Goal: Task Accomplishment & Management: Use online tool/utility

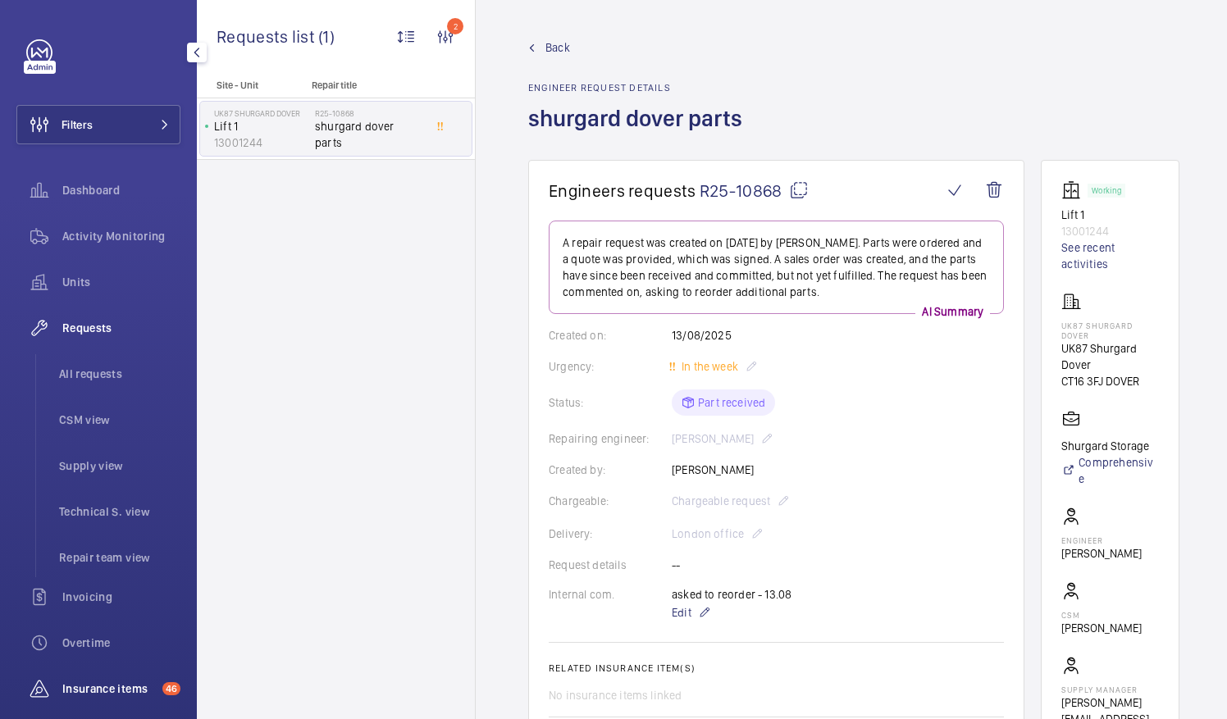
scroll to position [123, 0]
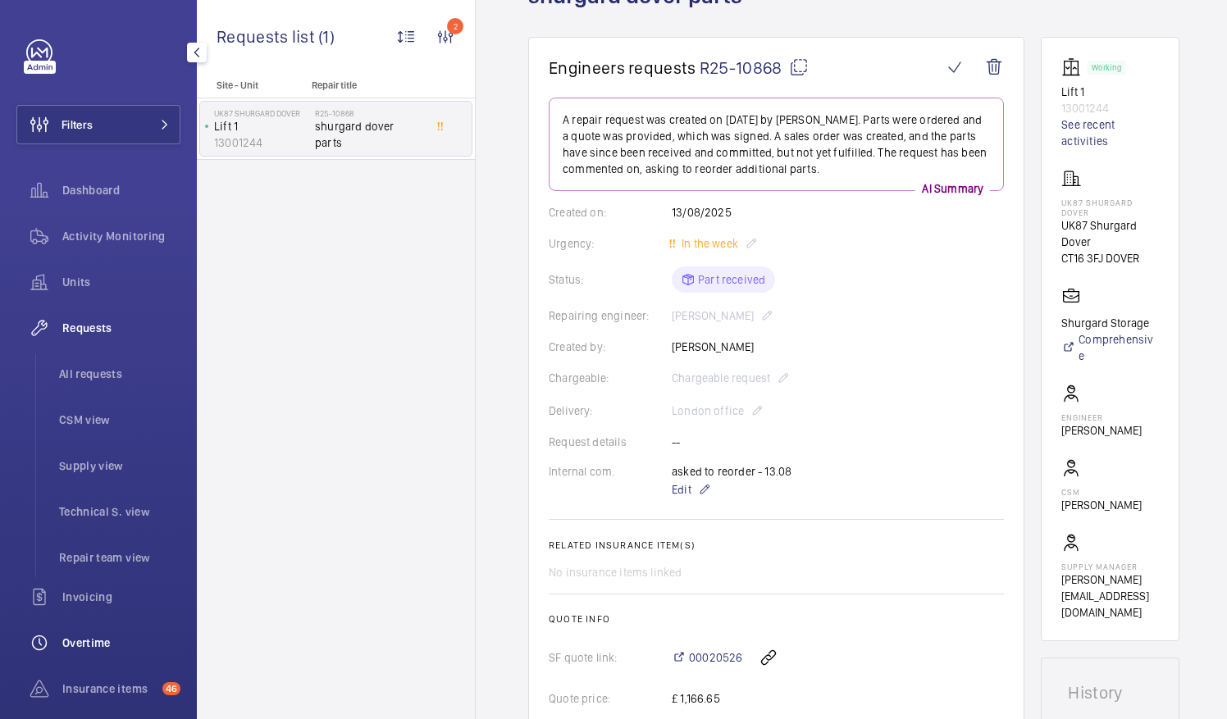
click at [135, 633] on div "Overtime" at bounding box center [98, 642] width 164 height 39
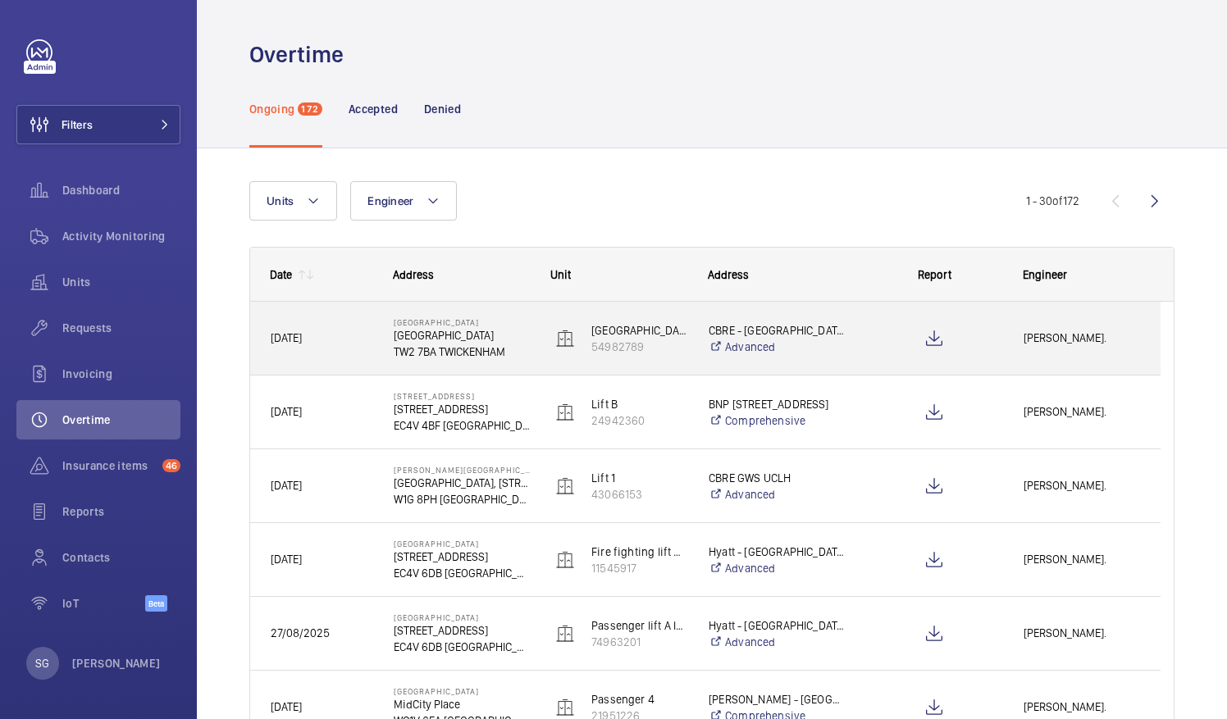
click at [420, 327] on p "[GEOGRAPHIC_DATA]" at bounding box center [462, 335] width 136 height 16
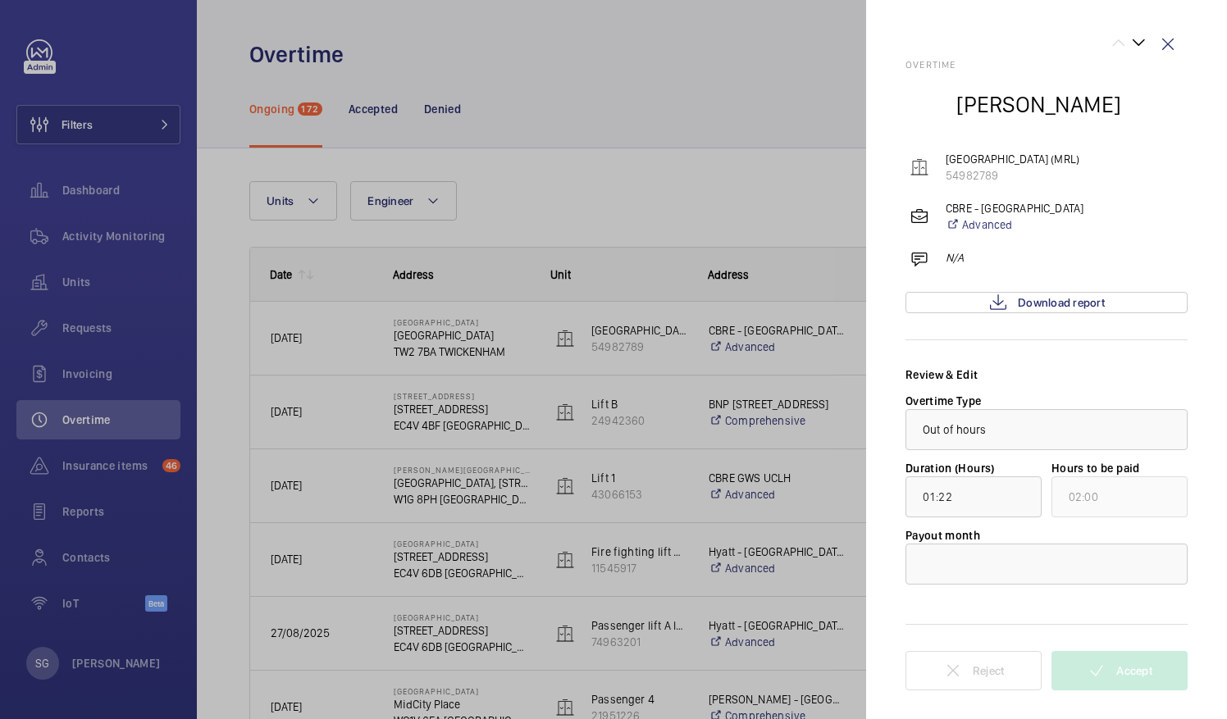
click at [924, 105] on div at bounding box center [926, 104] width 41 height 41
click at [1100, 305] on span "Download report" at bounding box center [1061, 302] width 87 height 13
click at [653, 84] on div at bounding box center [613, 359] width 1227 height 719
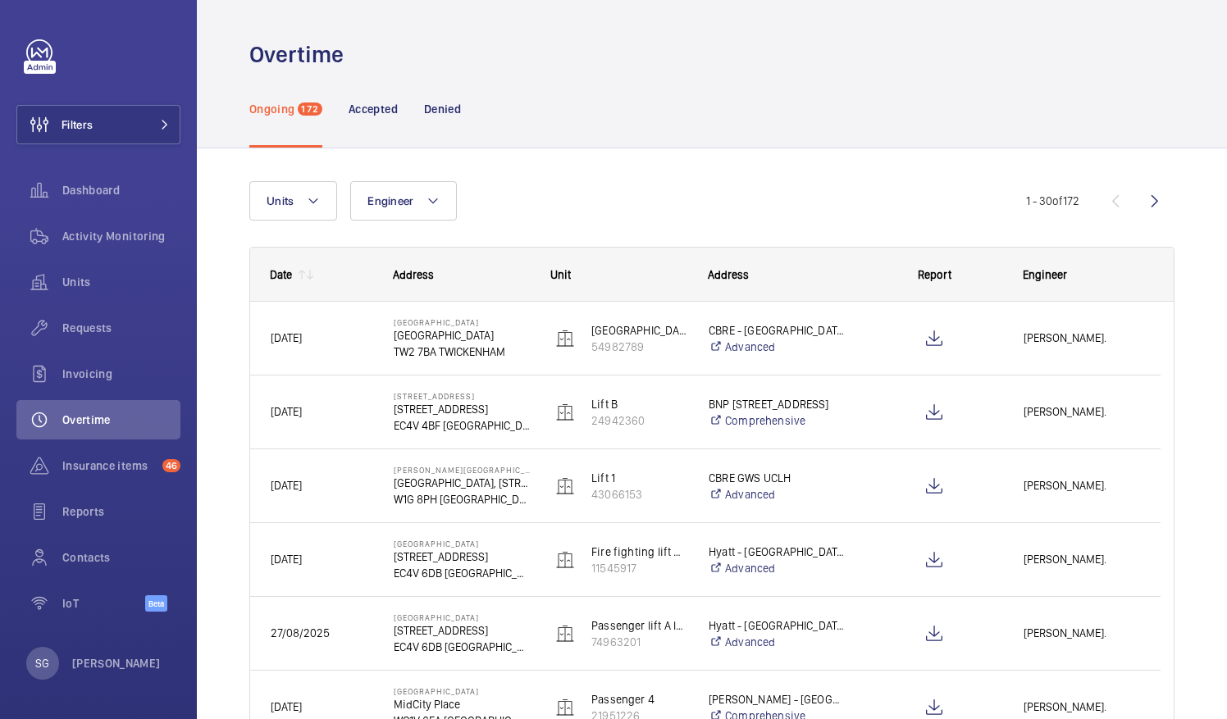
click at [294, 280] on div at bounding box center [304, 274] width 25 height 13
click at [300, 272] on mat-icon at bounding box center [301, 274] width 13 height 13
click at [403, 98] on nav "Ongoing 172 Accepted Denied" at bounding box center [355, 109] width 212 height 78
click at [377, 116] on p "Accepted" at bounding box center [373, 109] width 49 height 16
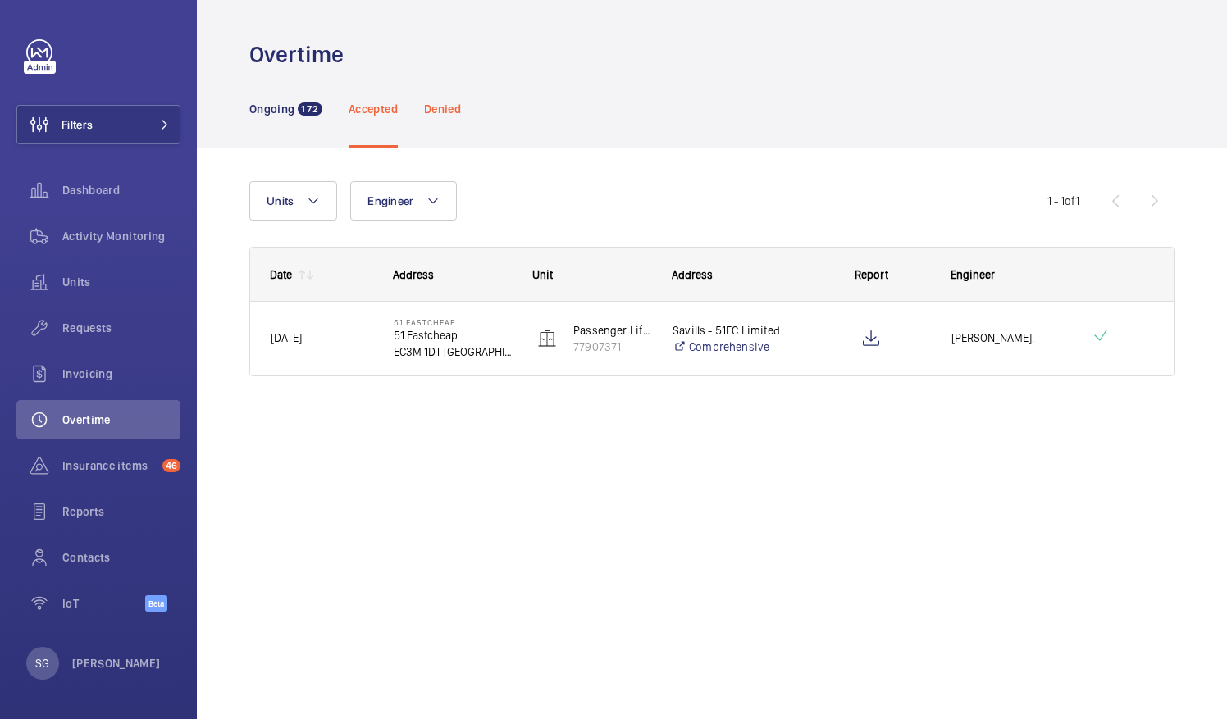
click at [453, 115] on p "Denied" at bounding box center [442, 109] width 37 height 16
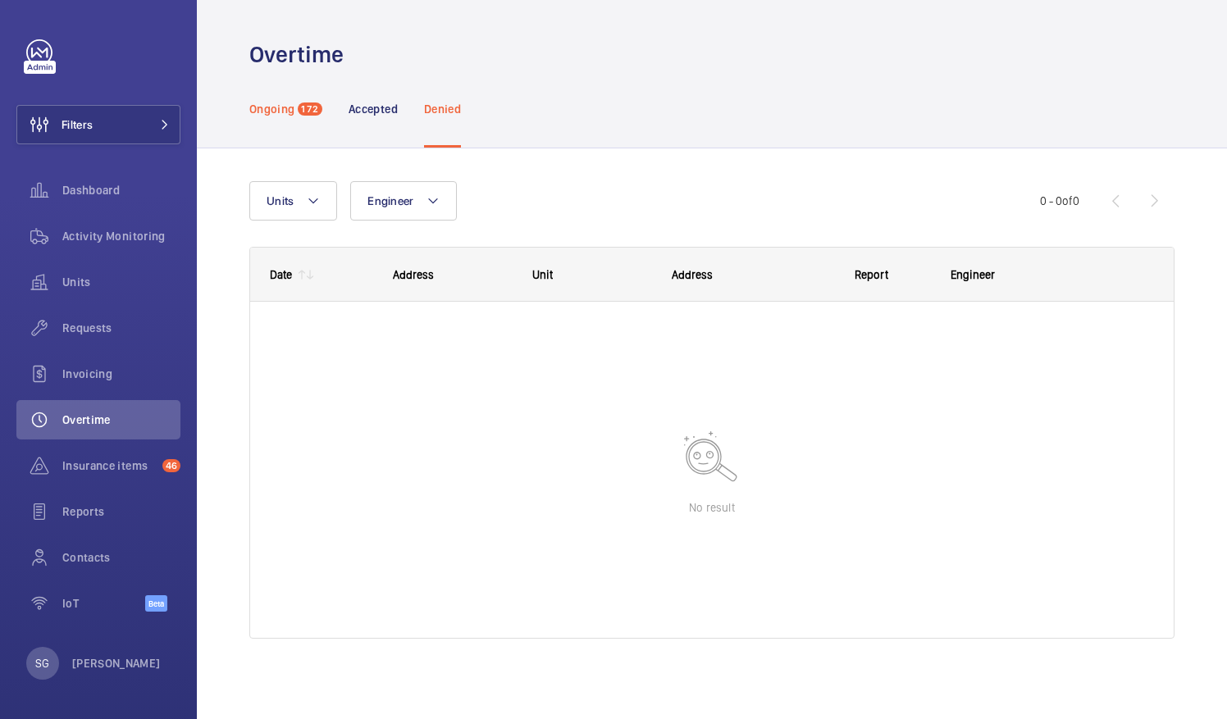
click at [294, 115] on div "Ongoing 172" at bounding box center [285, 109] width 73 height 78
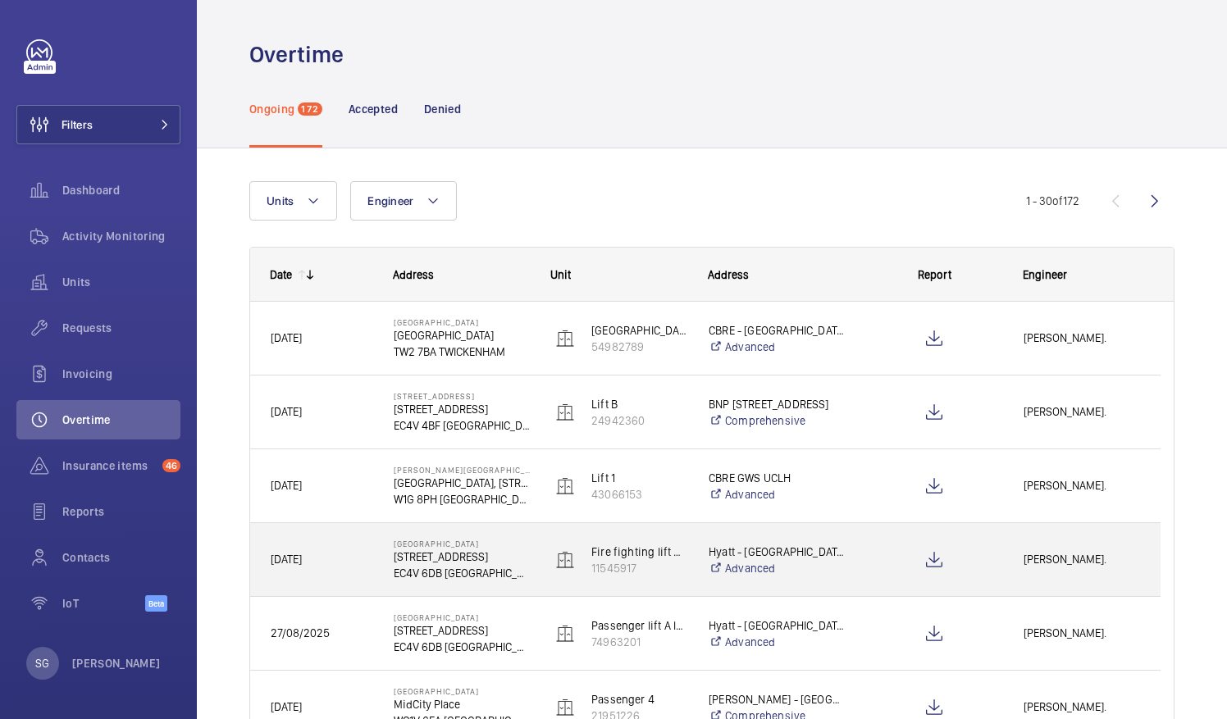
click at [487, 553] on p "[STREET_ADDRESS]" at bounding box center [462, 557] width 136 height 16
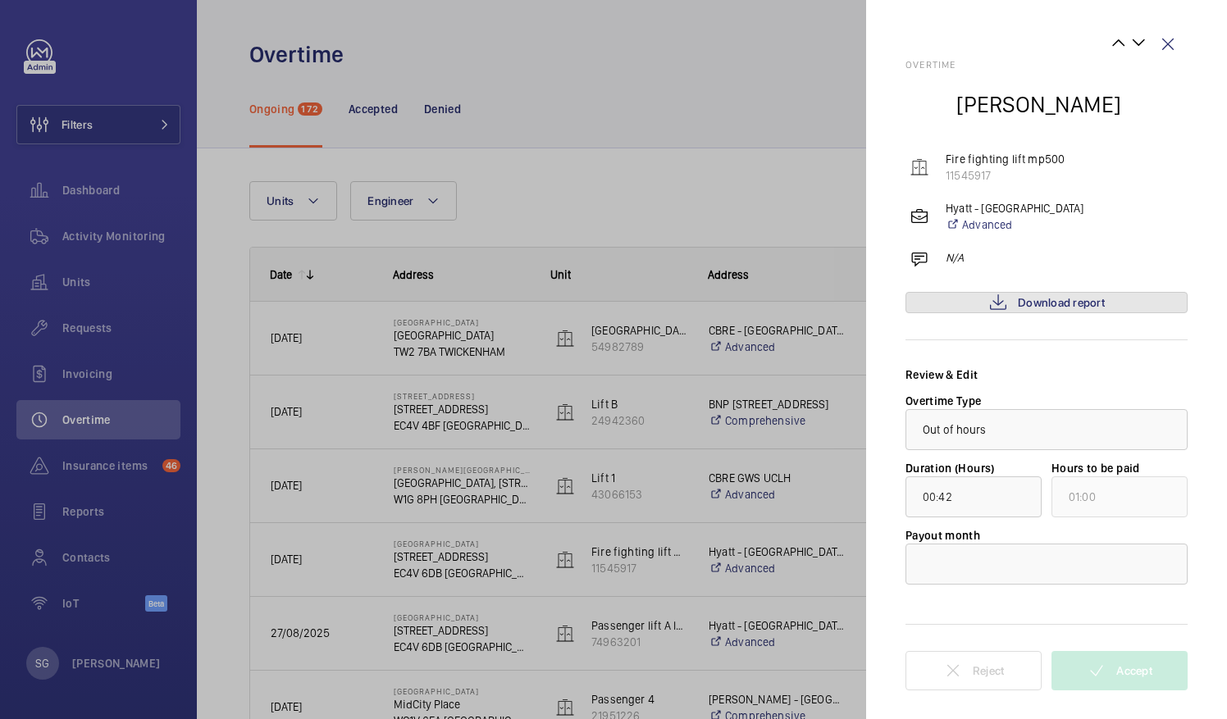
click at [1012, 299] on link "Download report" at bounding box center [1047, 302] width 282 height 21
click at [1168, 43] on wm-front-icon-button at bounding box center [1167, 44] width 39 height 39
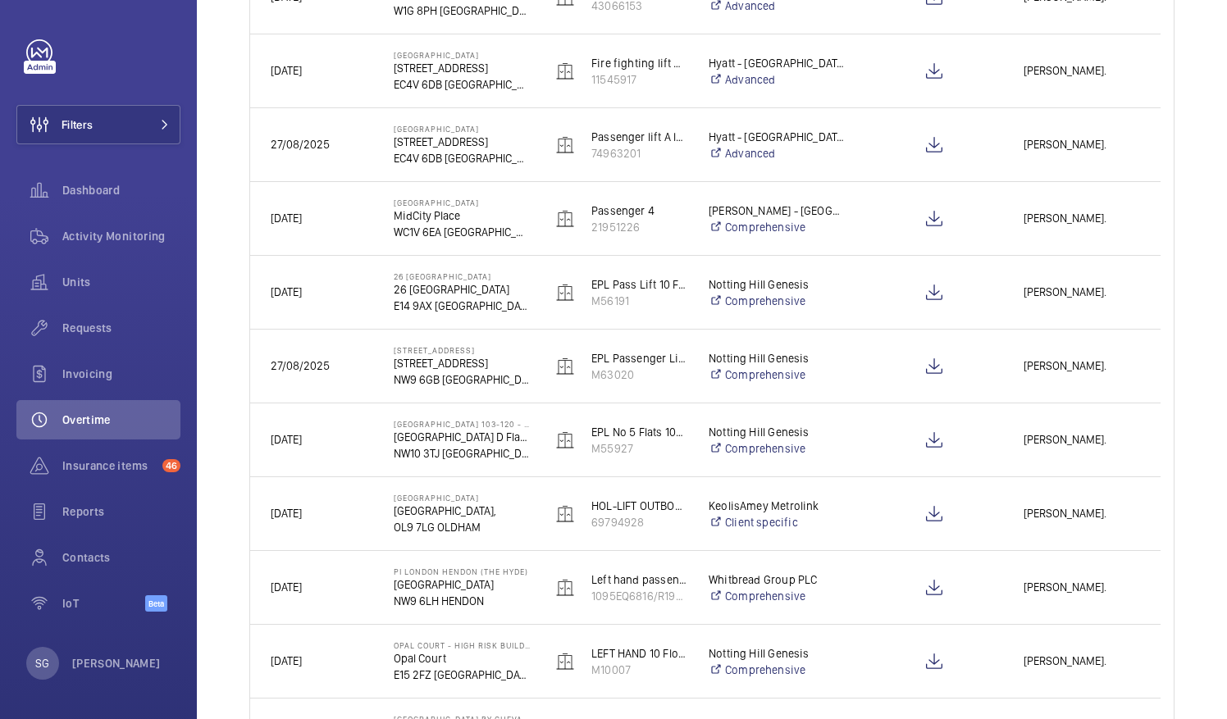
scroll to position [485, 0]
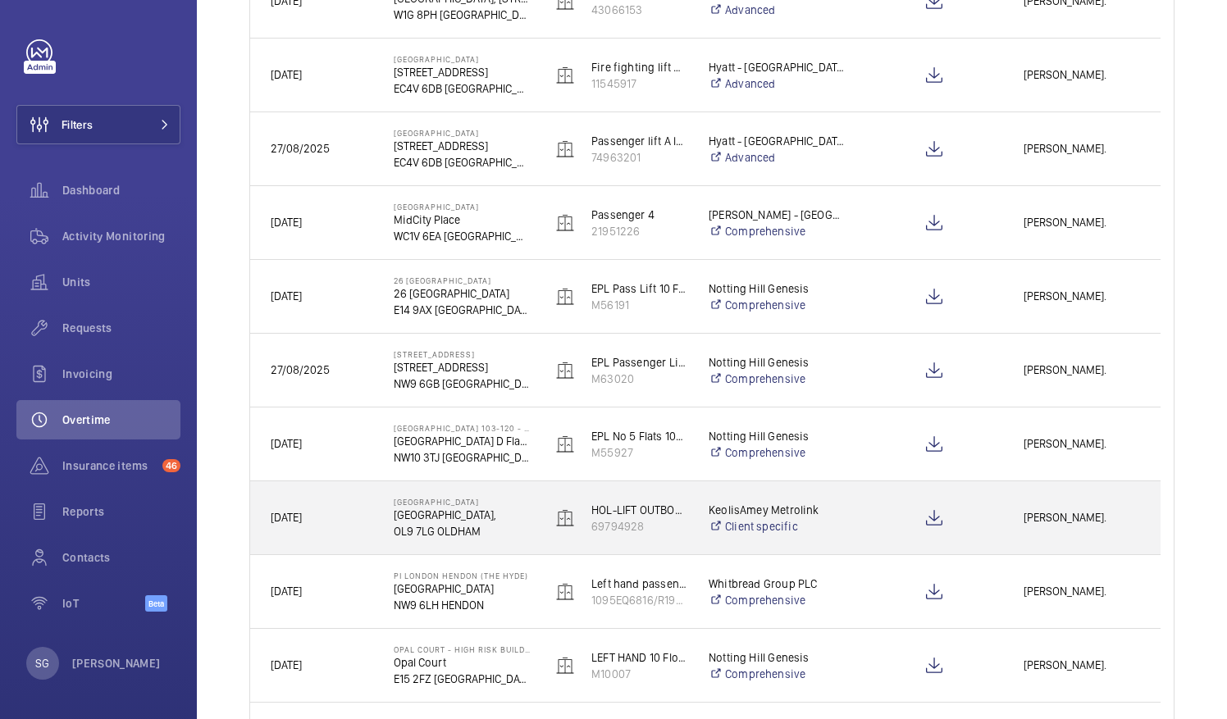
click at [527, 507] on p "[GEOGRAPHIC_DATA]," at bounding box center [462, 515] width 136 height 16
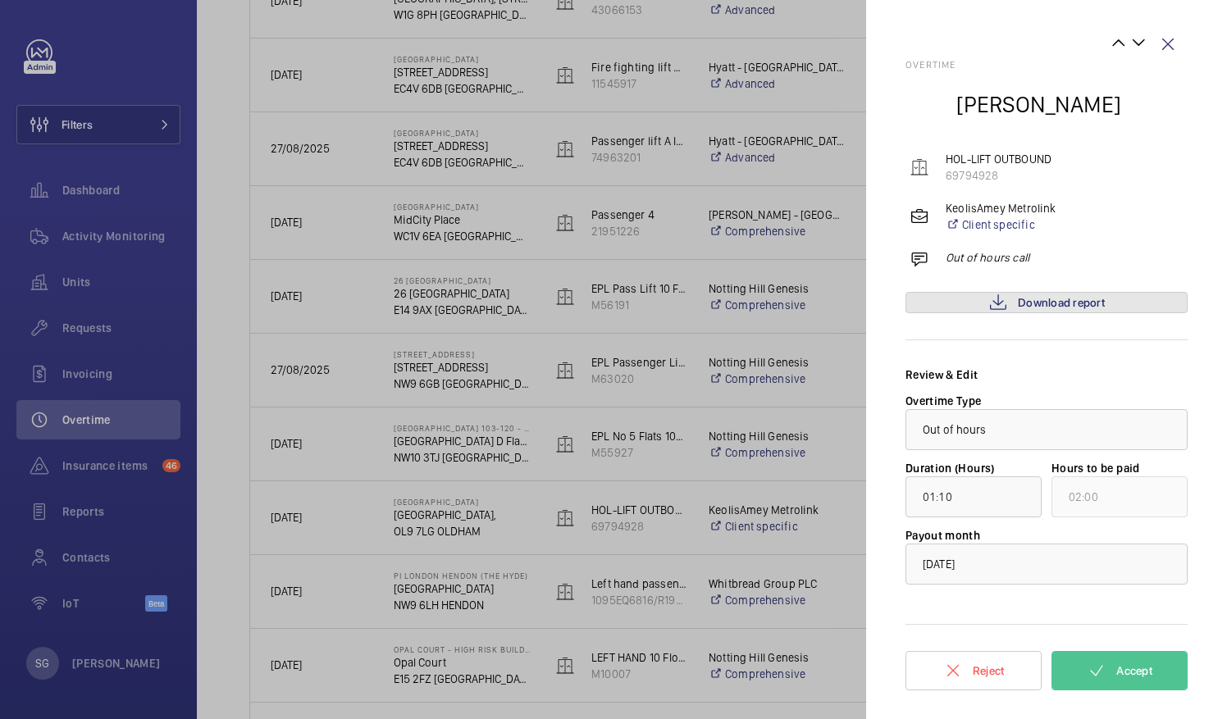
click at [1093, 300] on span "Download report" at bounding box center [1061, 302] width 87 height 13
click at [955, 30] on div "Overtime [PERSON_NAME] HOL-LIFT OUTBOUND 69794928 KeolisAmey Metrolink Client s…" at bounding box center [1047, 359] width 282 height 719
click at [1168, 54] on wm-front-icon-button at bounding box center [1167, 44] width 39 height 39
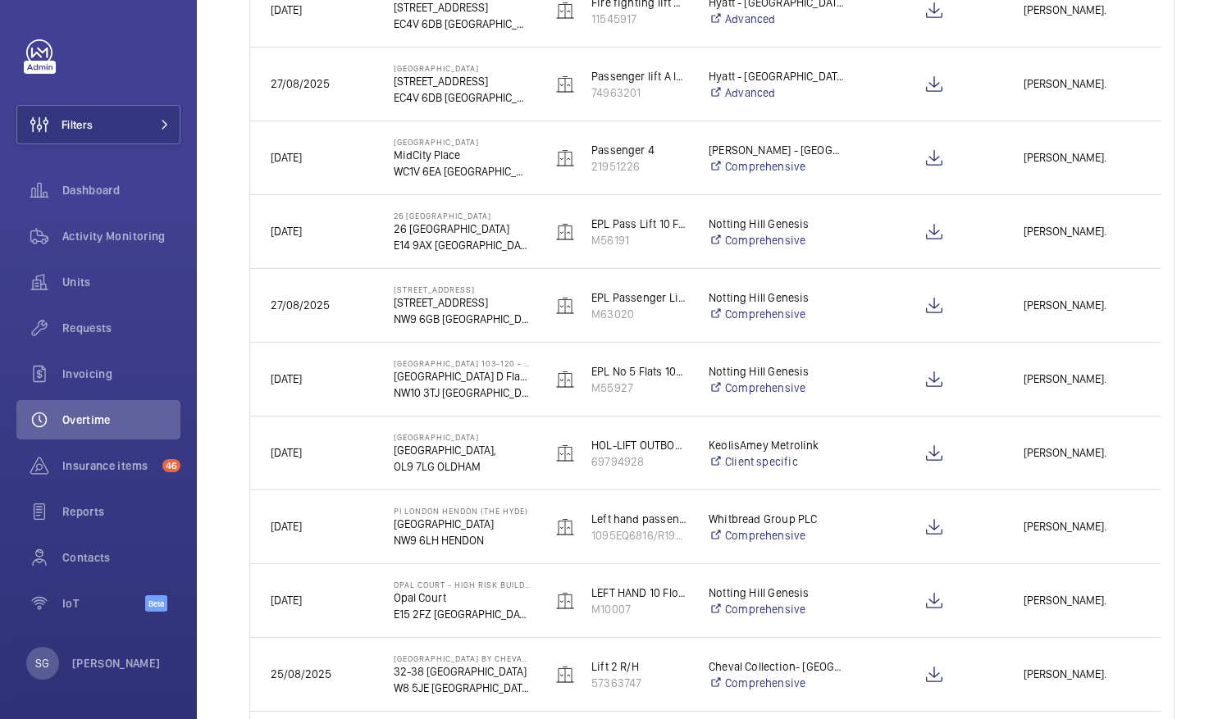
scroll to position [0, 0]
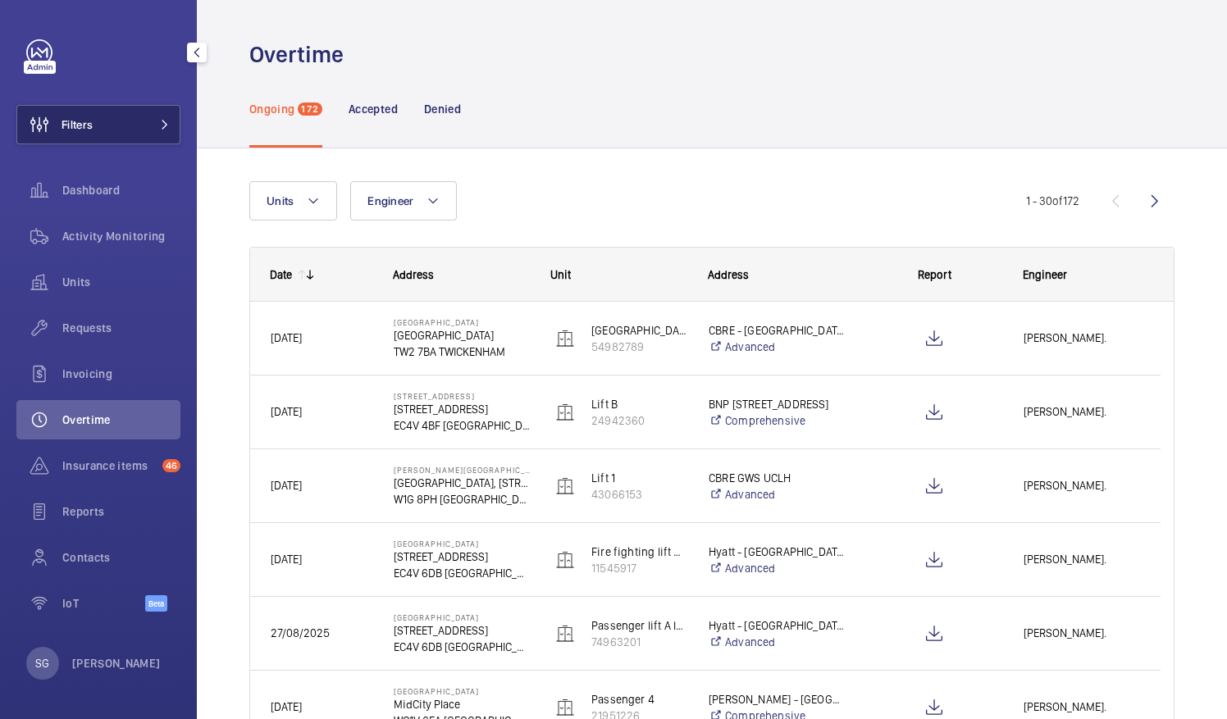
click at [128, 119] on button "Filters" at bounding box center [98, 124] width 164 height 39
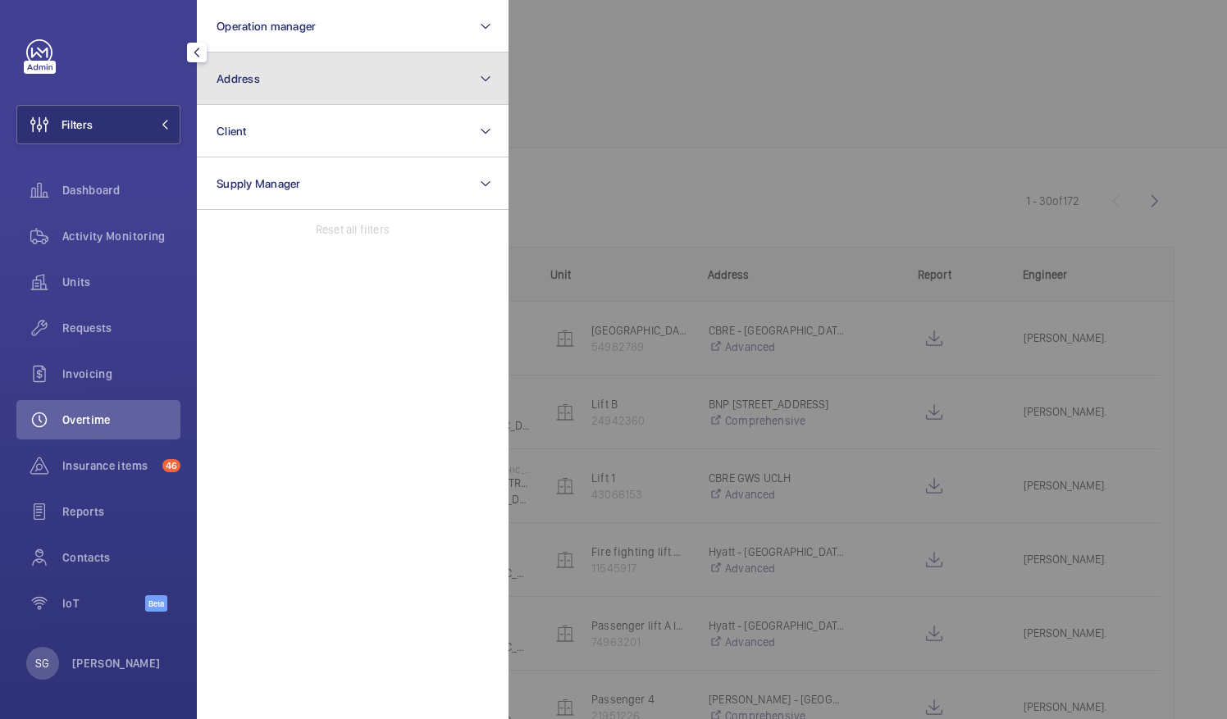
click at [303, 77] on button "Address" at bounding box center [353, 78] width 312 height 52
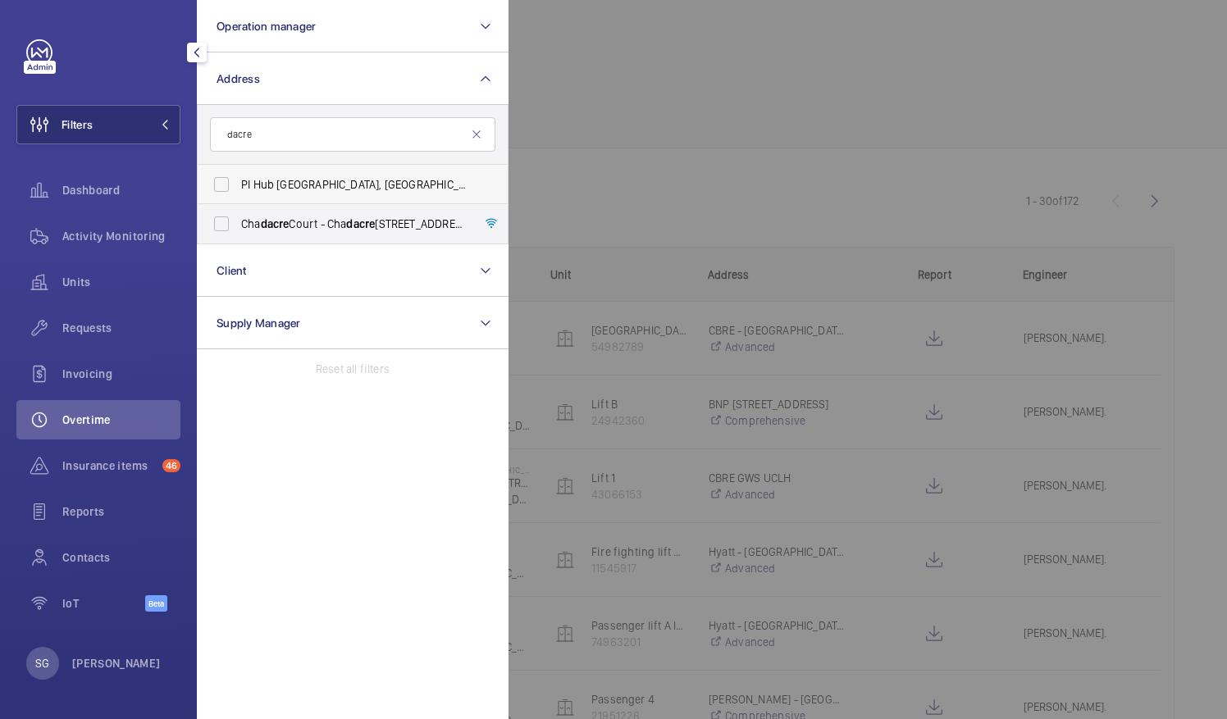
type input "dacre"
click at [226, 186] on label "PI Hub London - [STREET_ADDRESS][PERSON_NAME]" at bounding box center [340, 184] width 285 height 39
click at [226, 186] on input "PI Hub London - [STREET_ADDRESS][PERSON_NAME]" at bounding box center [221, 184] width 33 height 33
checkbox input "true"
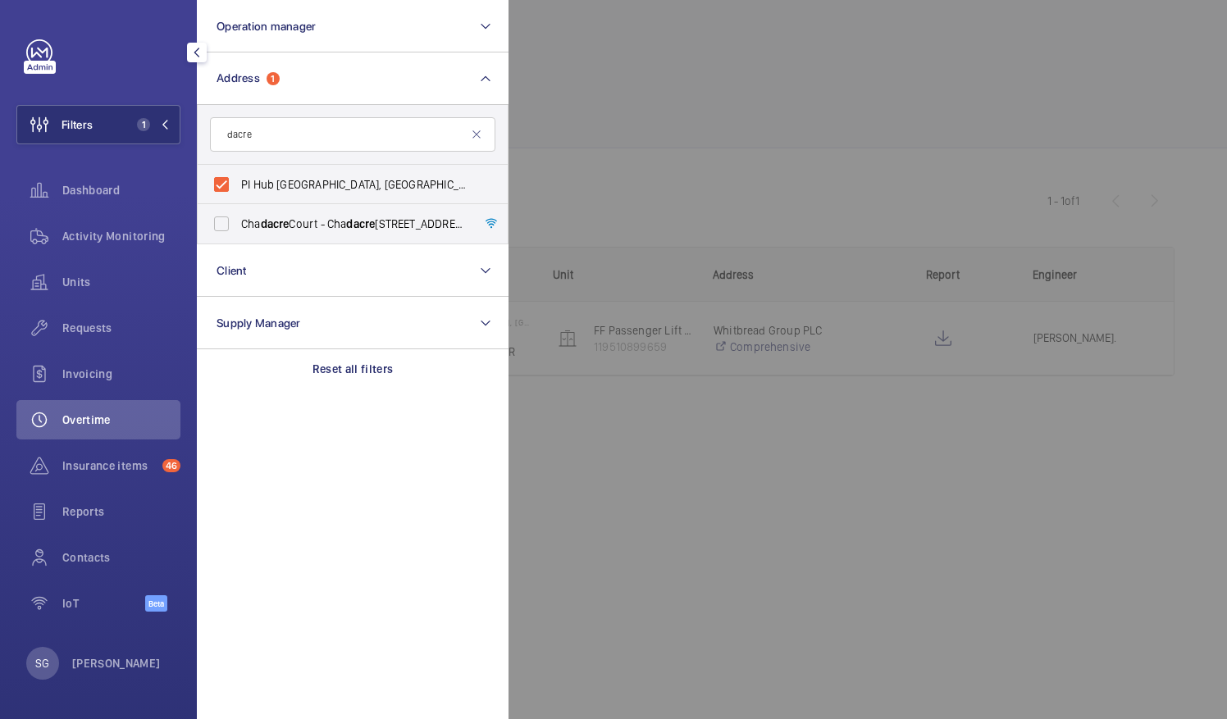
click at [714, 95] on div at bounding box center [1122, 359] width 1227 height 719
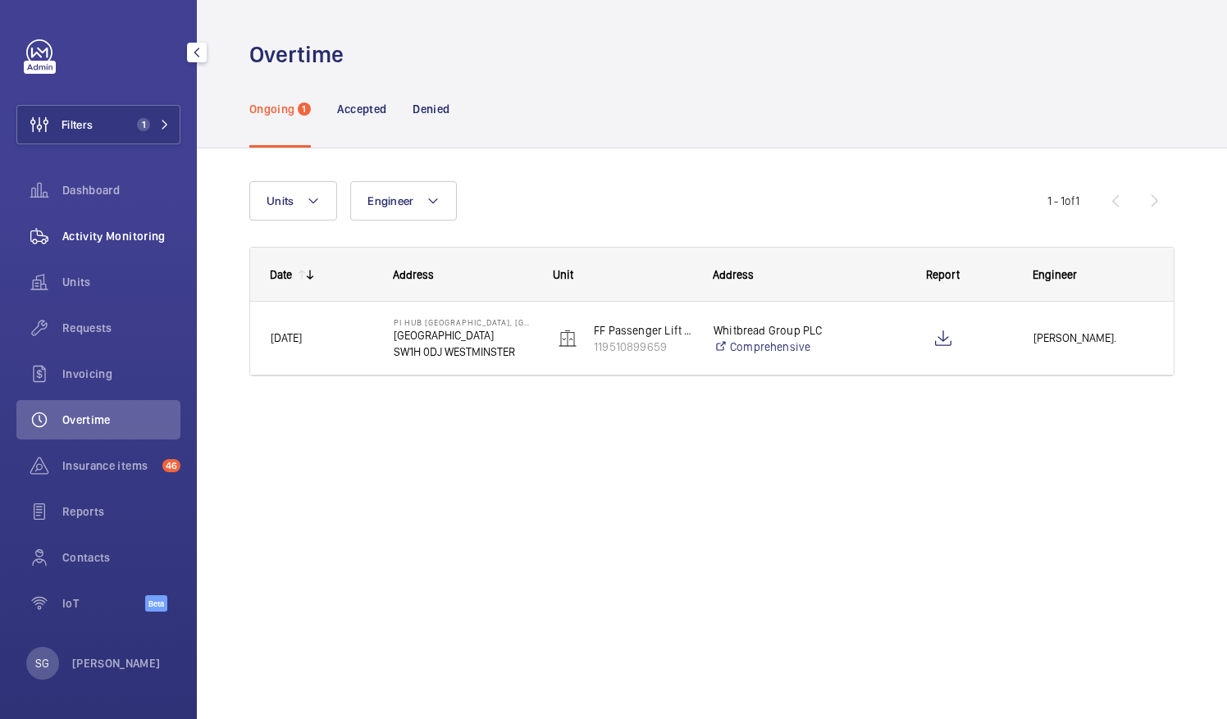
click at [153, 235] on span "Activity Monitoring" at bounding box center [121, 236] width 118 height 16
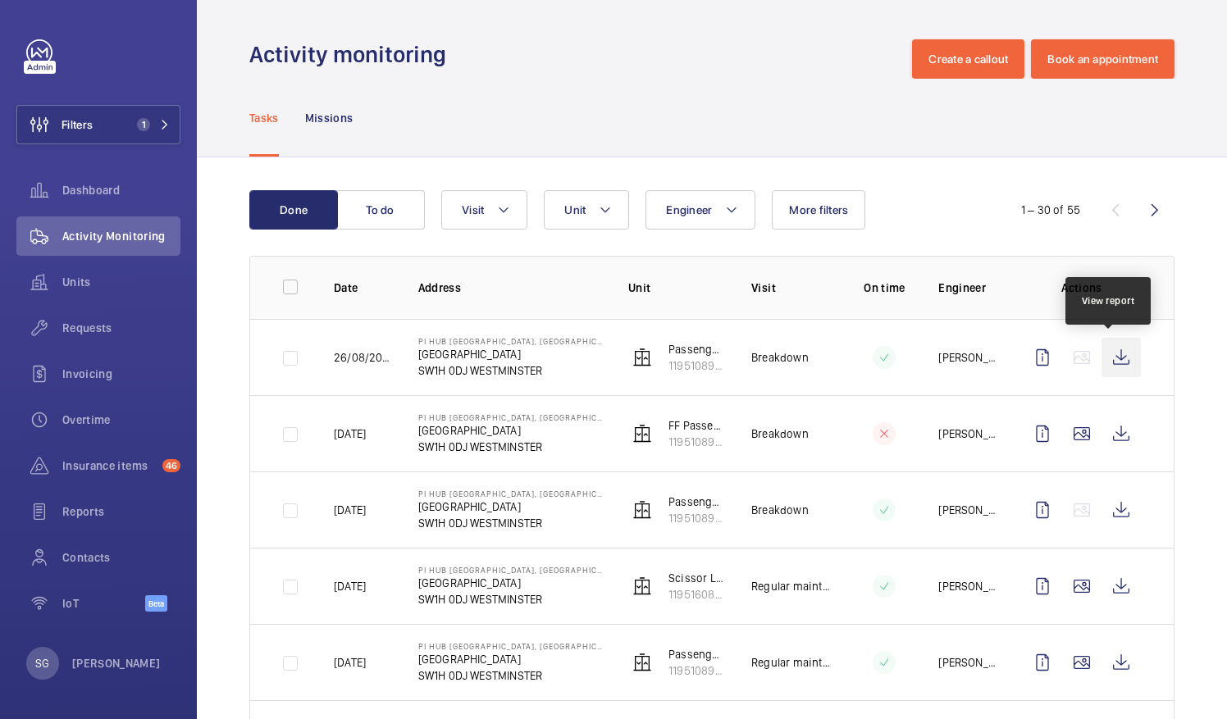
click at [1104, 359] on wm-front-icon-button at bounding box center [1121, 357] width 39 height 39
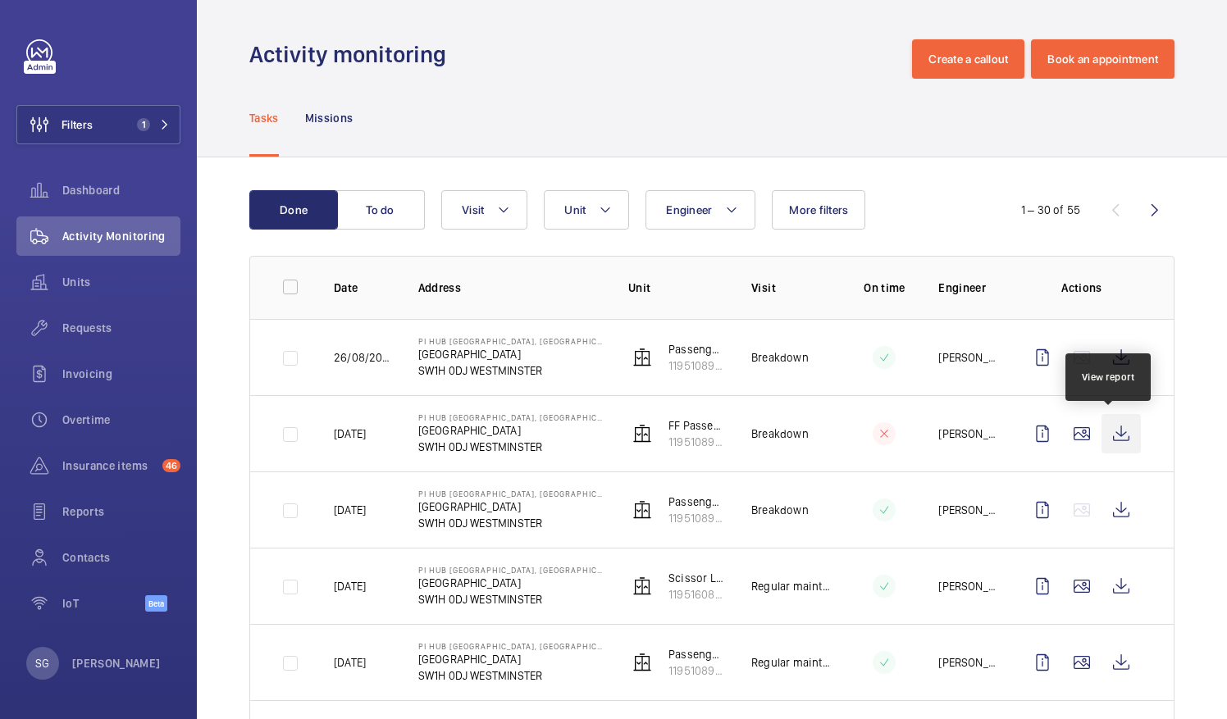
click at [1106, 425] on wm-front-icon-button at bounding box center [1121, 433] width 39 height 39
